Goal: Transaction & Acquisition: Purchase product/service

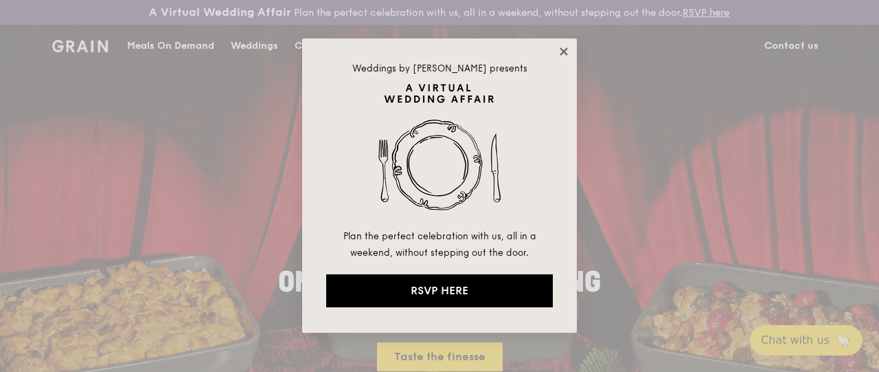
click at [561, 49] on icon at bounding box center [564, 51] width 8 height 8
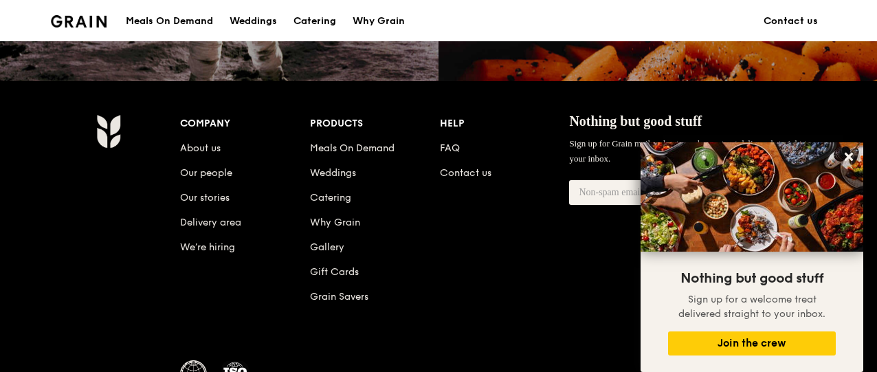
scroll to position [1305, 0]
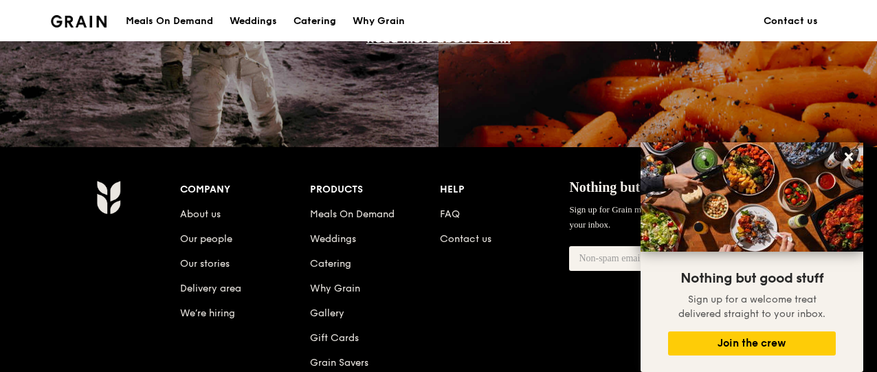
click at [339, 16] on link "Catering" at bounding box center [314, 21] width 59 height 41
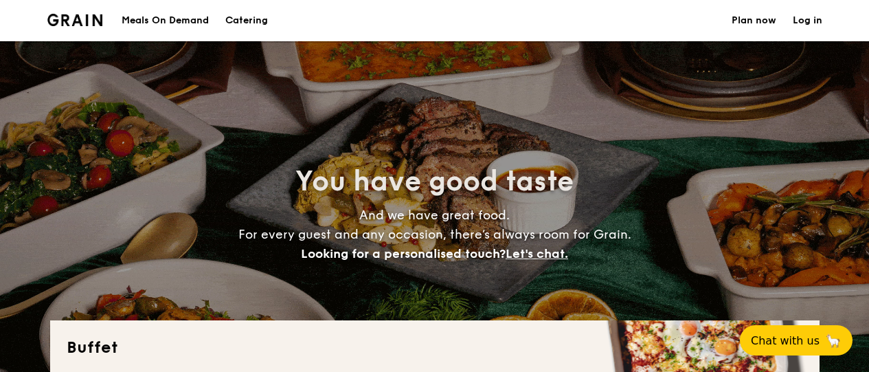
select select
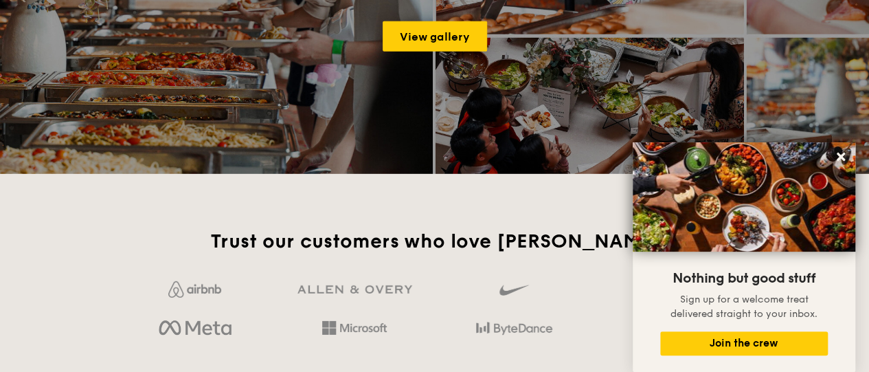
scroll to position [1992, 0]
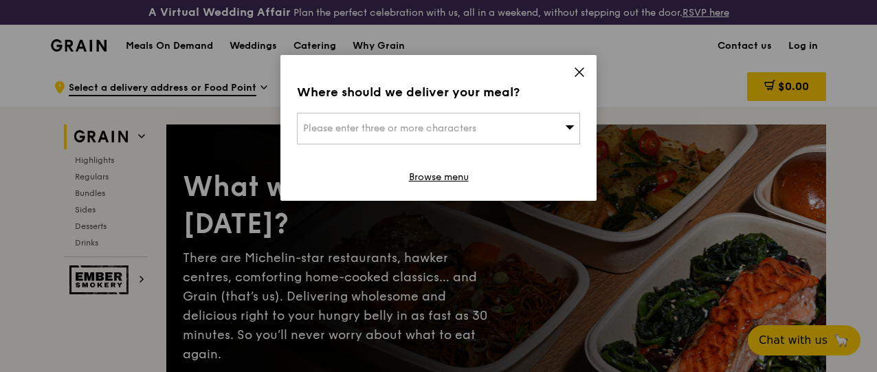
click at [573, 73] on icon at bounding box center [579, 72] width 12 height 12
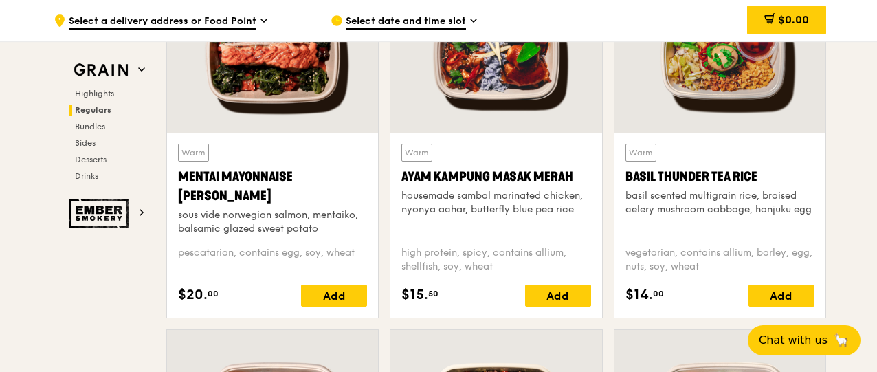
scroll to position [1649, 0]
